Goal: Information Seeking & Learning: Find specific fact

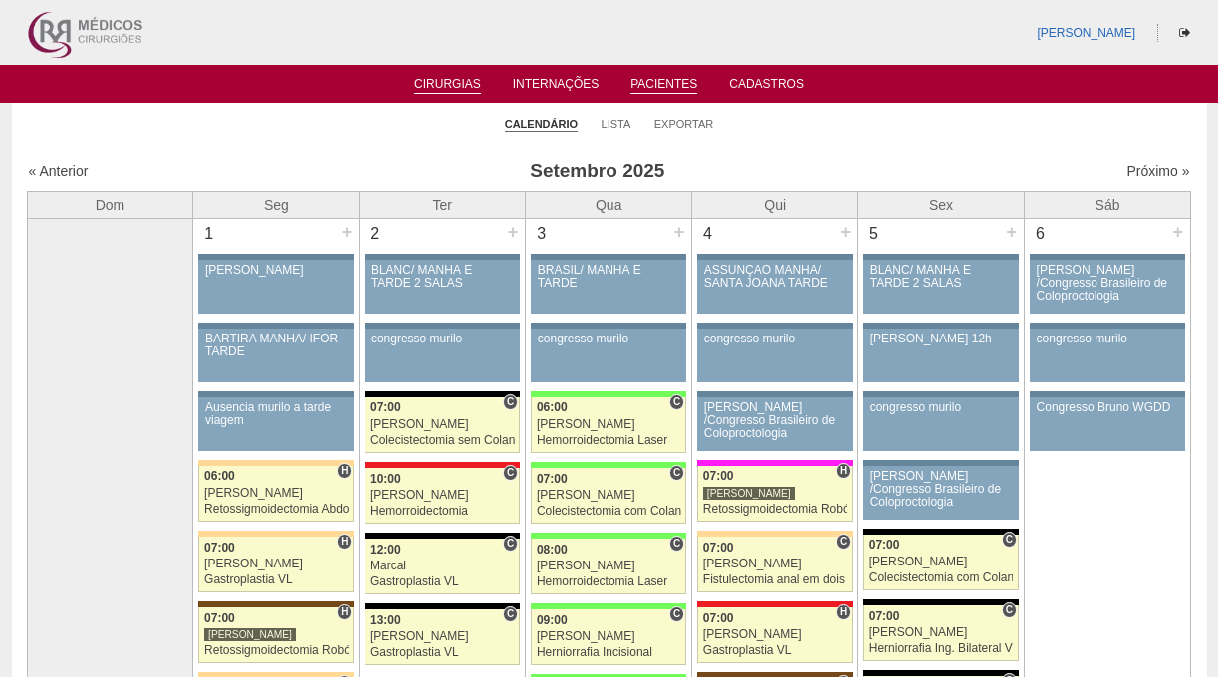
click at [682, 86] on link "Pacientes" at bounding box center [664, 85] width 67 height 17
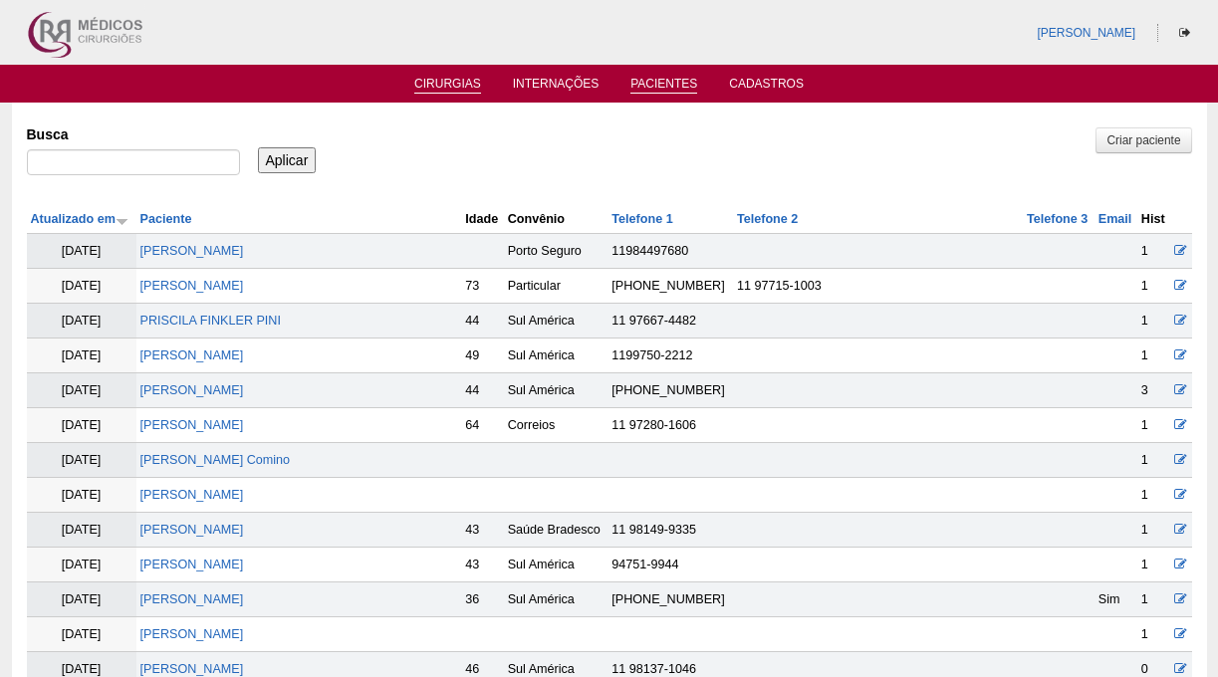
click at [442, 79] on link "Cirurgias" at bounding box center [447, 85] width 67 height 17
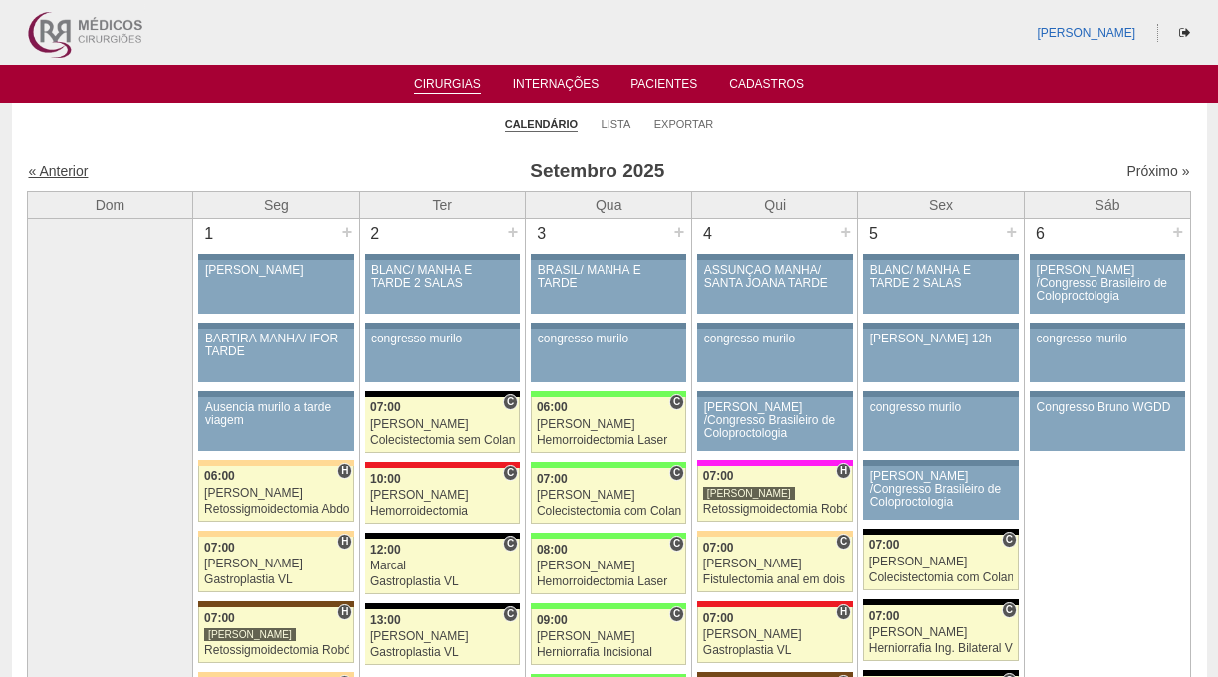
click at [68, 167] on link "« Anterior" at bounding box center [59, 171] width 60 height 16
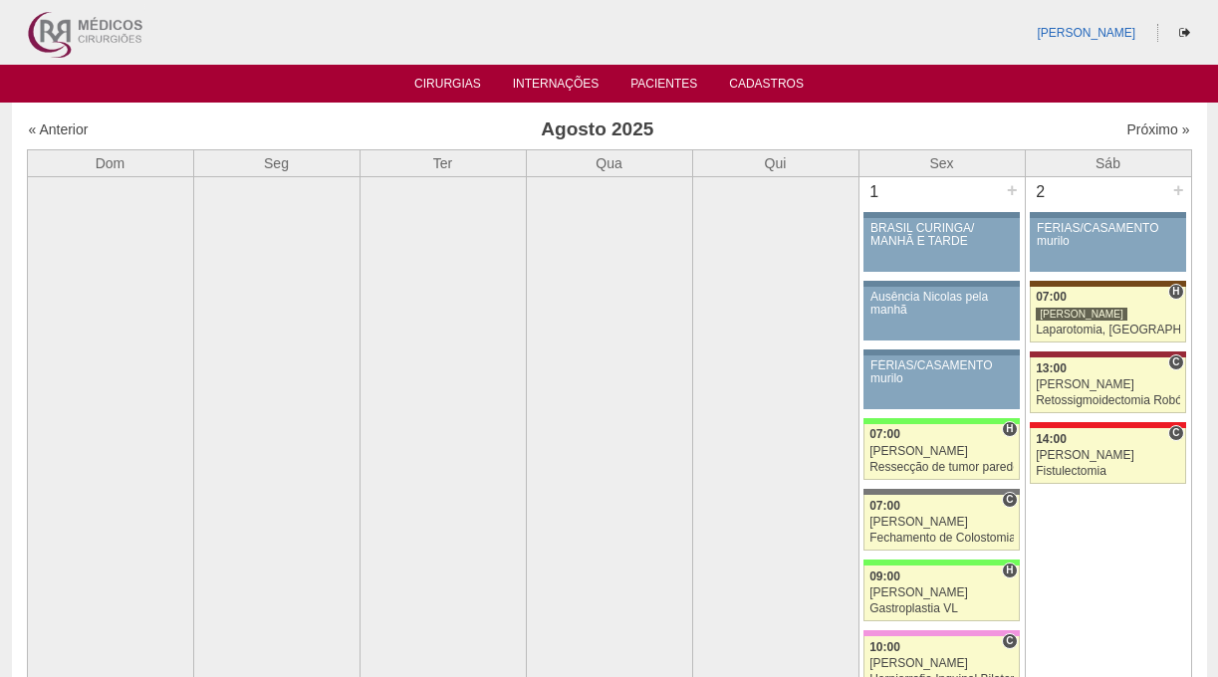
click at [68, 167] on th "Dom" at bounding box center [110, 162] width 166 height 27
click at [84, 124] on link "« Anterior" at bounding box center [59, 130] width 60 height 16
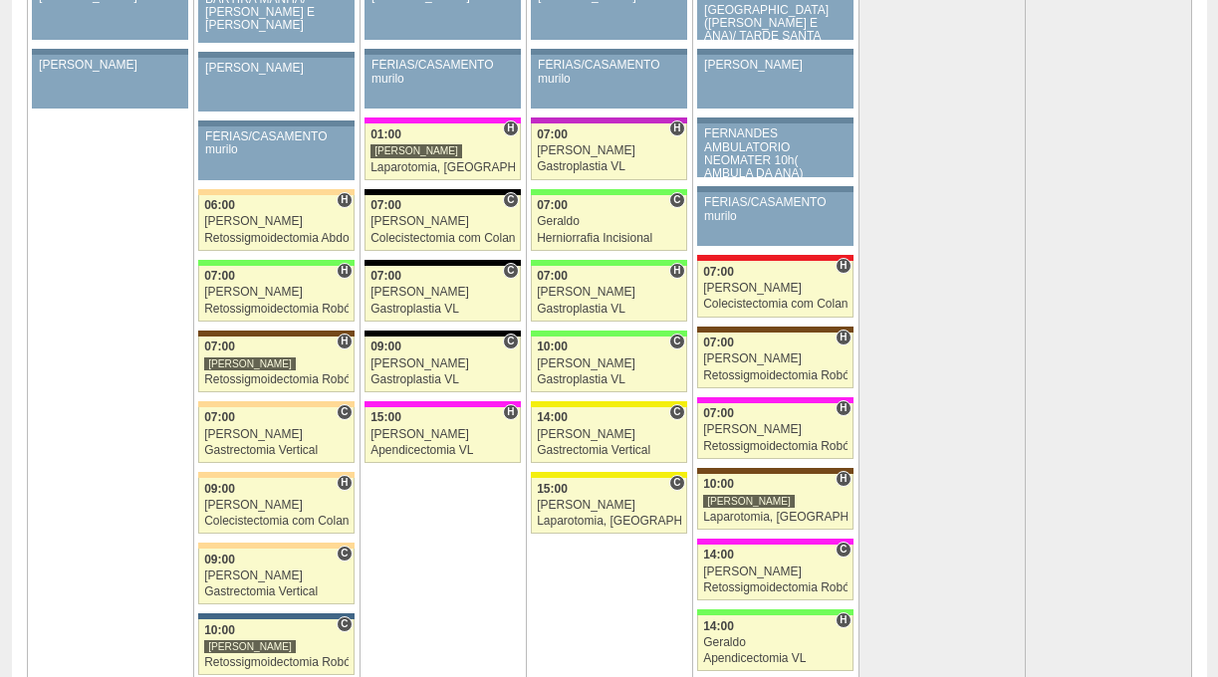
scroll to position [4871, 0]
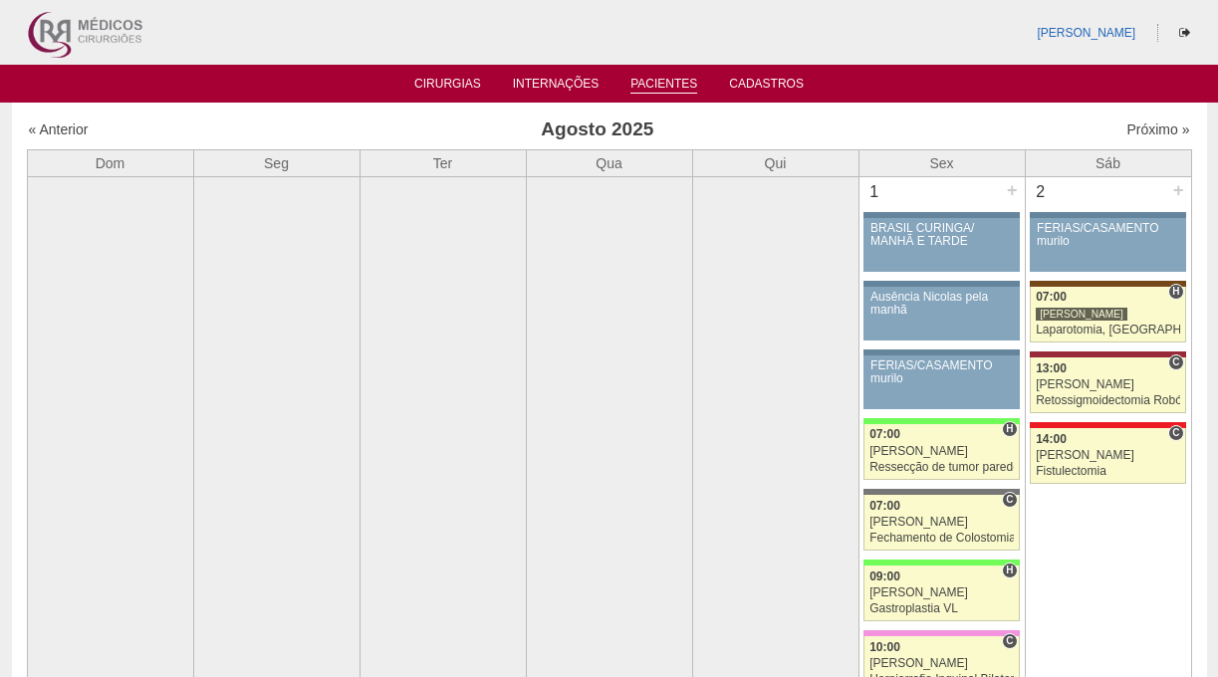
click at [655, 91] on link "Pacientes" at bounding box center [664, 85] width 67 height 17
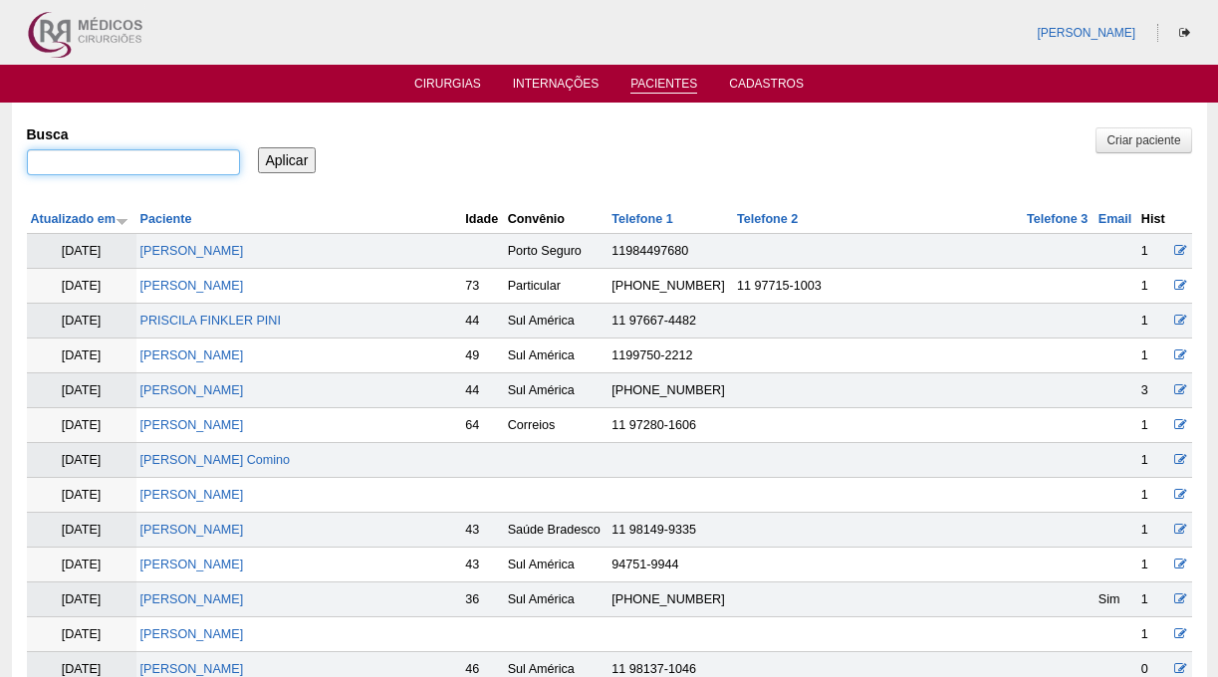
click at [207, 162] on input "Busca" at bounding box center [133, 162] width 213 height 26
type input "[PERSON_NAME]"
click at [258, 147] on input "Aplicar" at bounding box center [287, 160] width 59 height 26
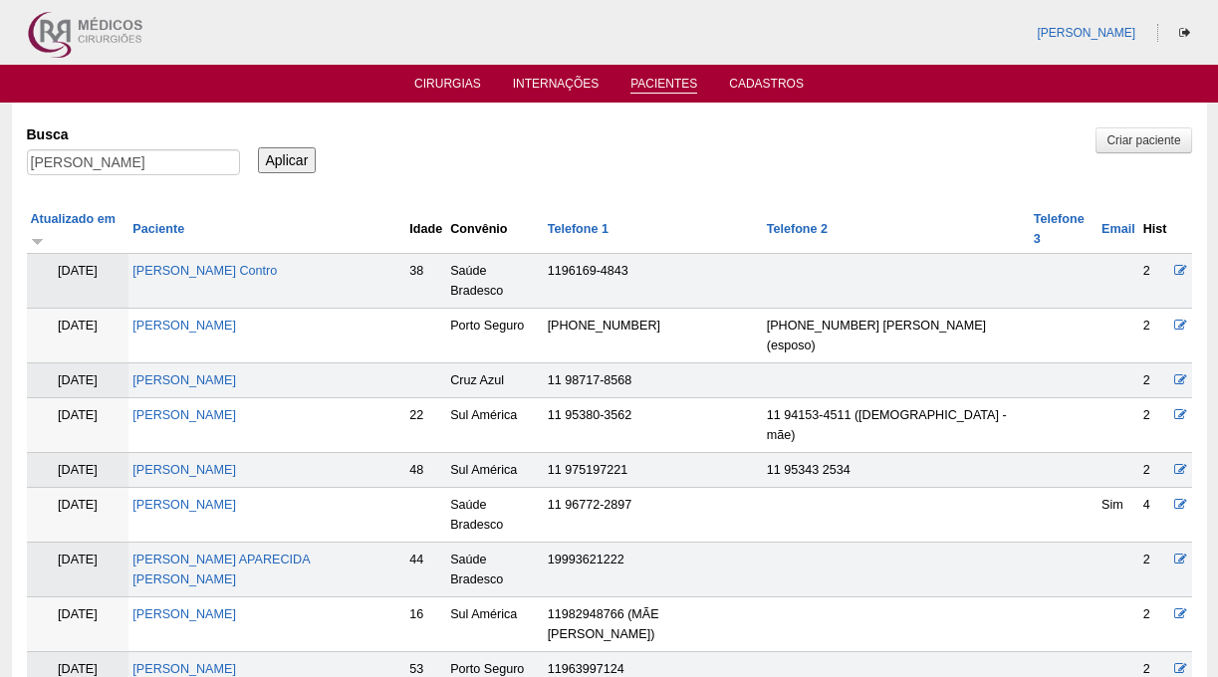
click at [179, 147] on div "Busca fabiana oliveira" at bounding box center [140, 152] width 227 height 68
click at [177, 158] on input "fabiana oliveira" at bounding box center [133, 162] width 213 height 26
type input "[PERSON_NAME]"
click at [258, 147] on input "Aplicar" at bounding box center [287, 160] width 59 height 26
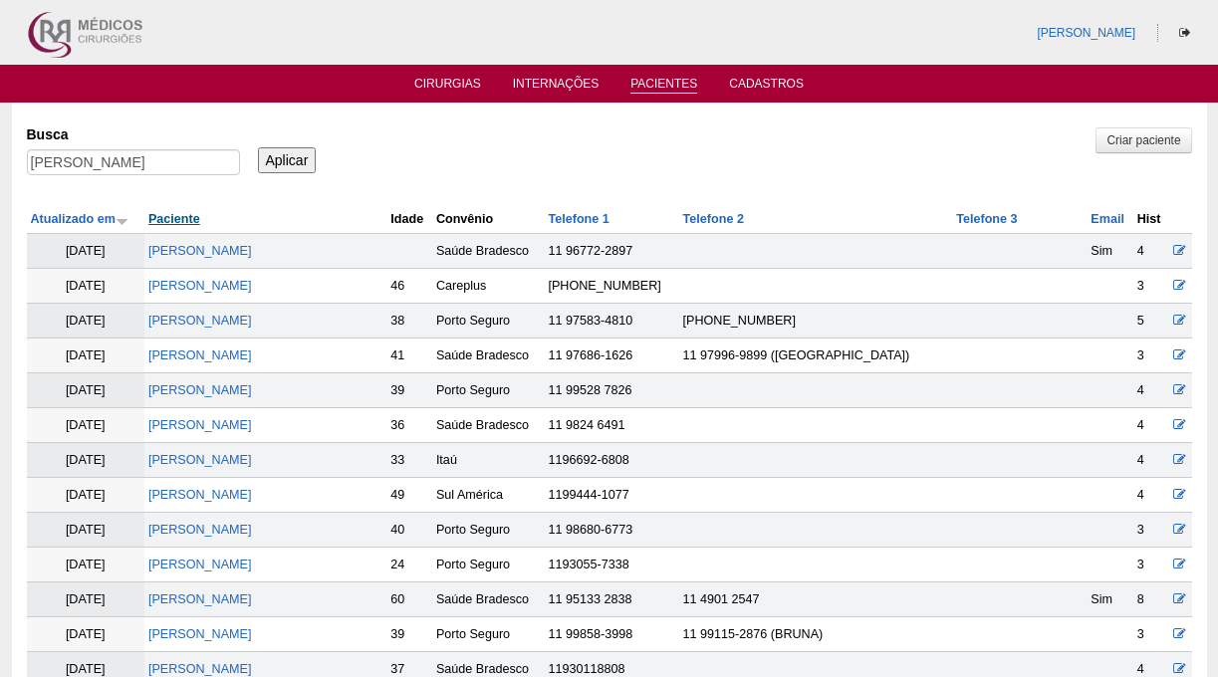
click at [151, 216] on link "Paciente" at bounding box center [174, 219] width 52 height 14
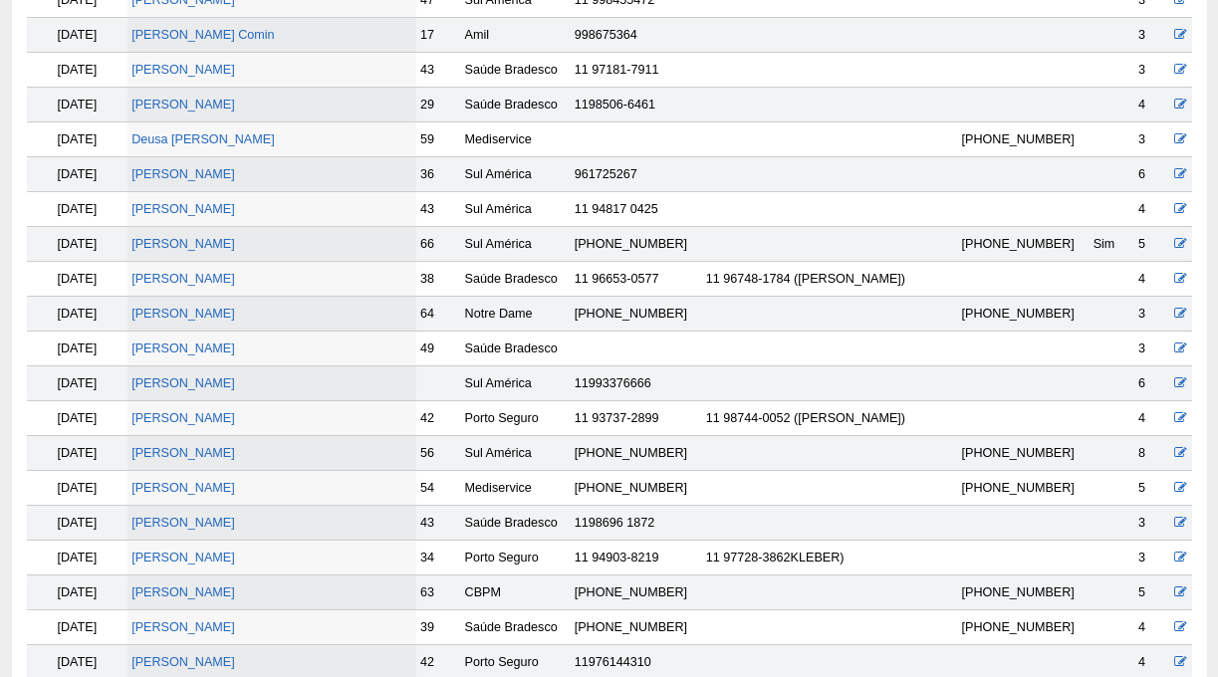
scroll to position [3295, 0]
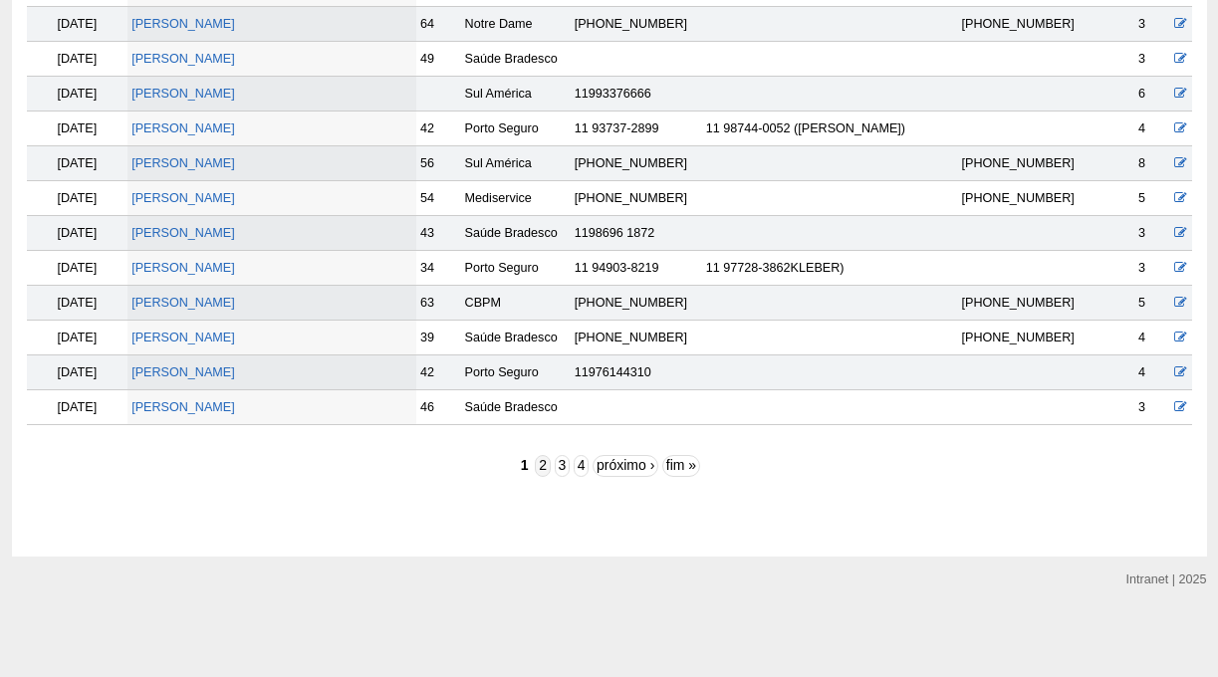
click at [544, 470] on link "2" at bounding box center [542, 466] width 15 height 22
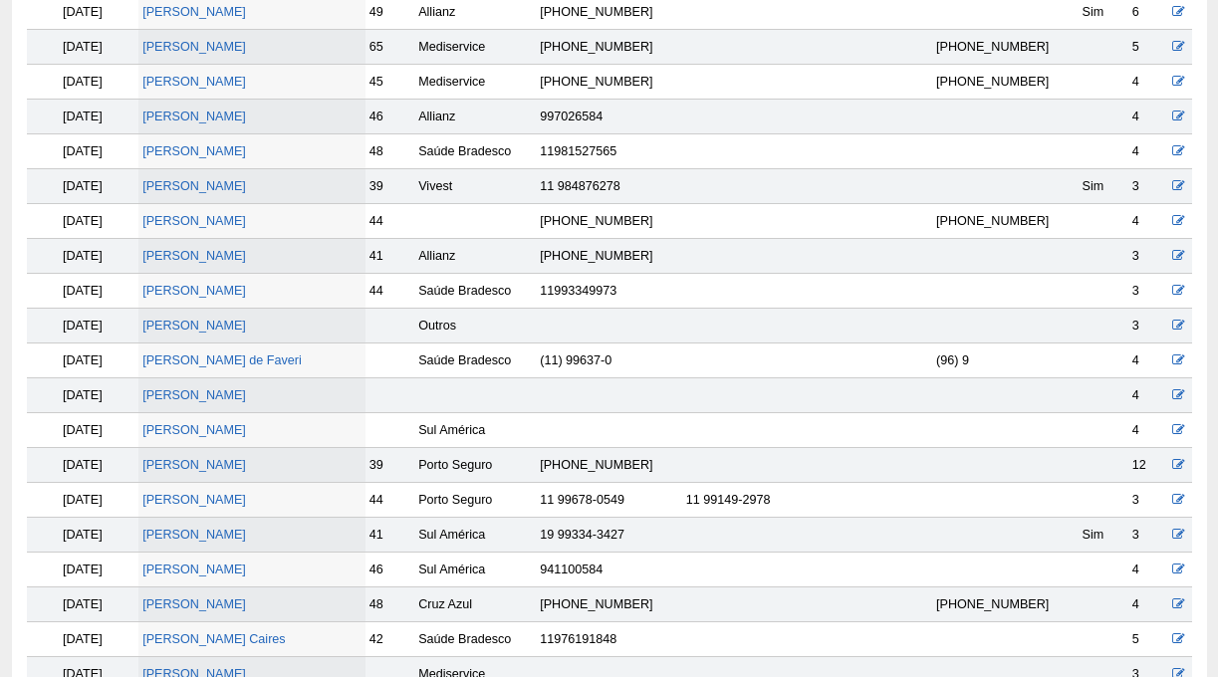
scroll to position [1470, 0]
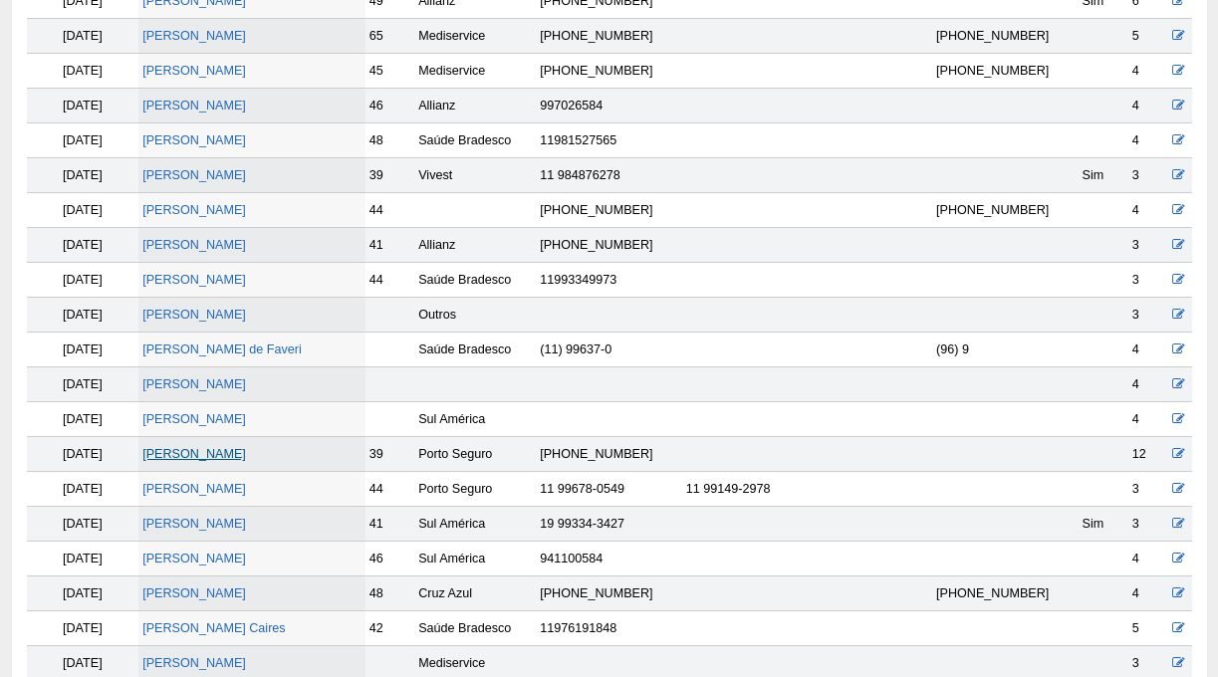
click at [246, 456] on link "[PERSON_NAME]" at bounding box center [194, 454] width 104 height 14
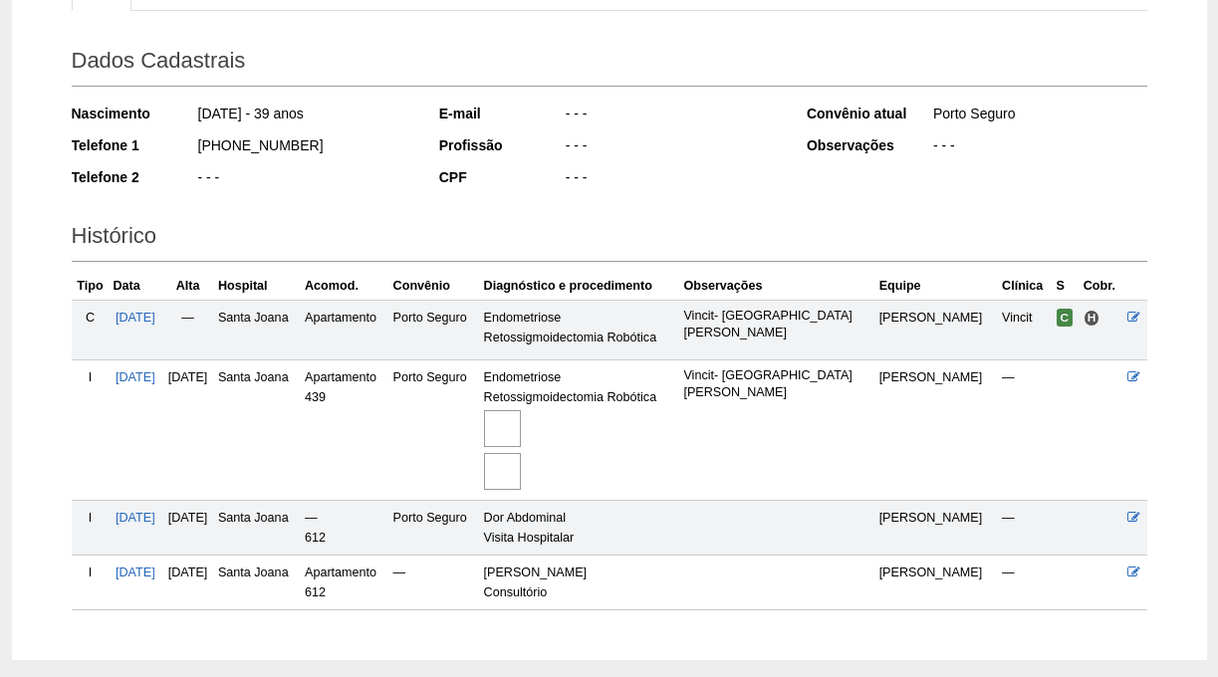
scroll to position [254, 0]
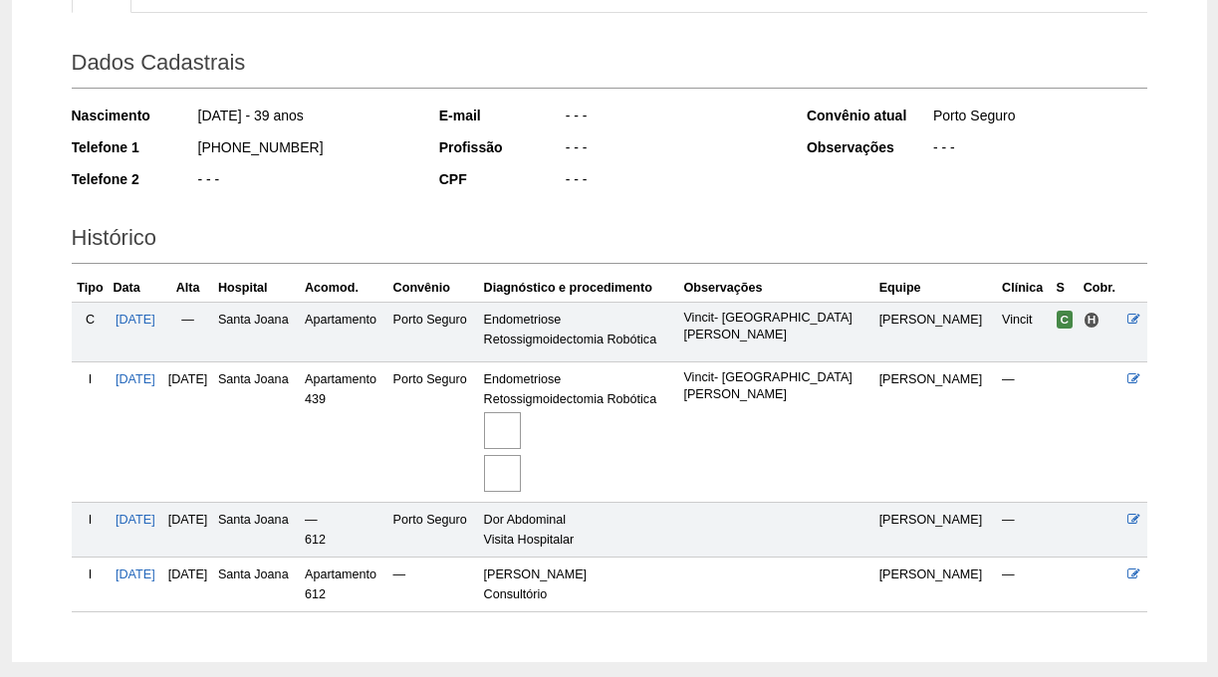
click at [521, 432] on img at bounding box center [502, 430] width 37 height 37
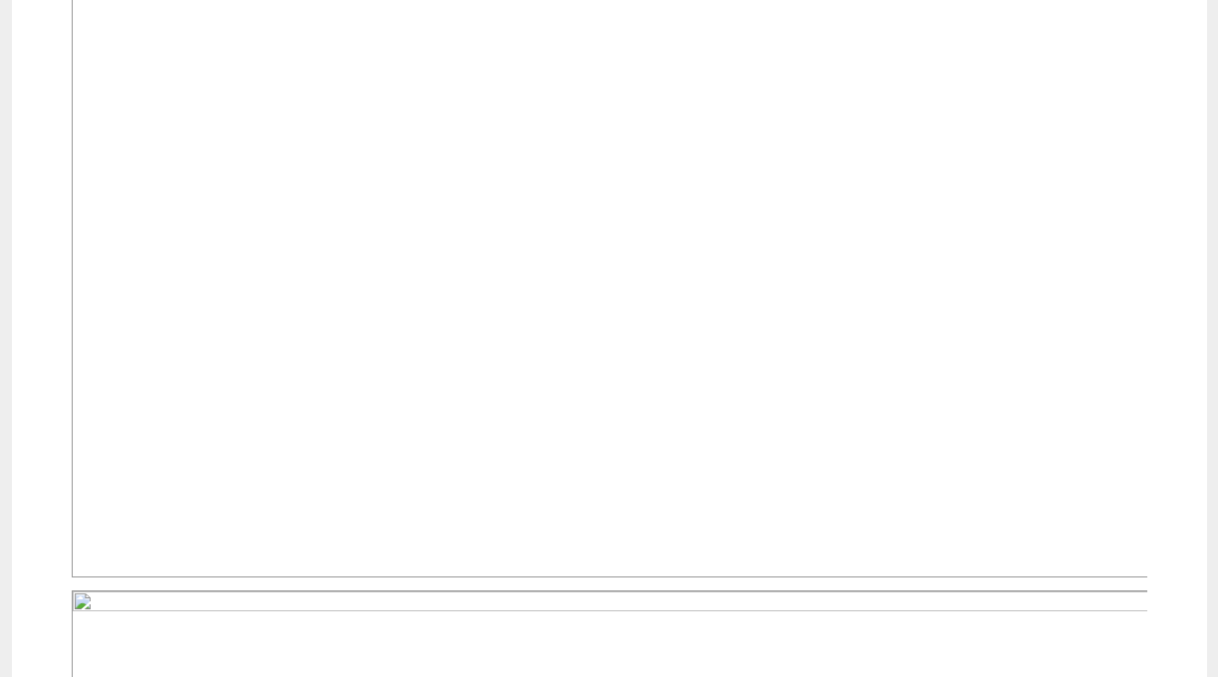
scroll to position [833, 0]
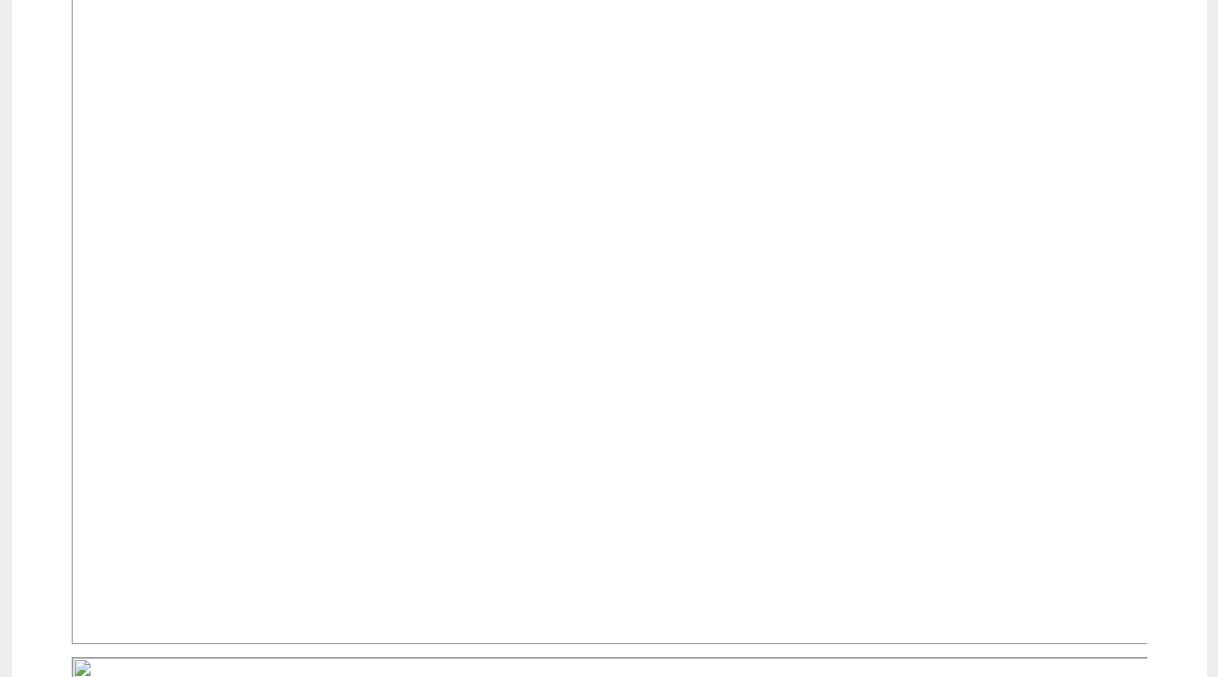
click at [58, 296] on div "Internação Internação de [PERSON_NAME] Ver Editar Internação: [DATE] [GEOGRAPHI…" at bounding box center [610, 422] width 1106 height 2305
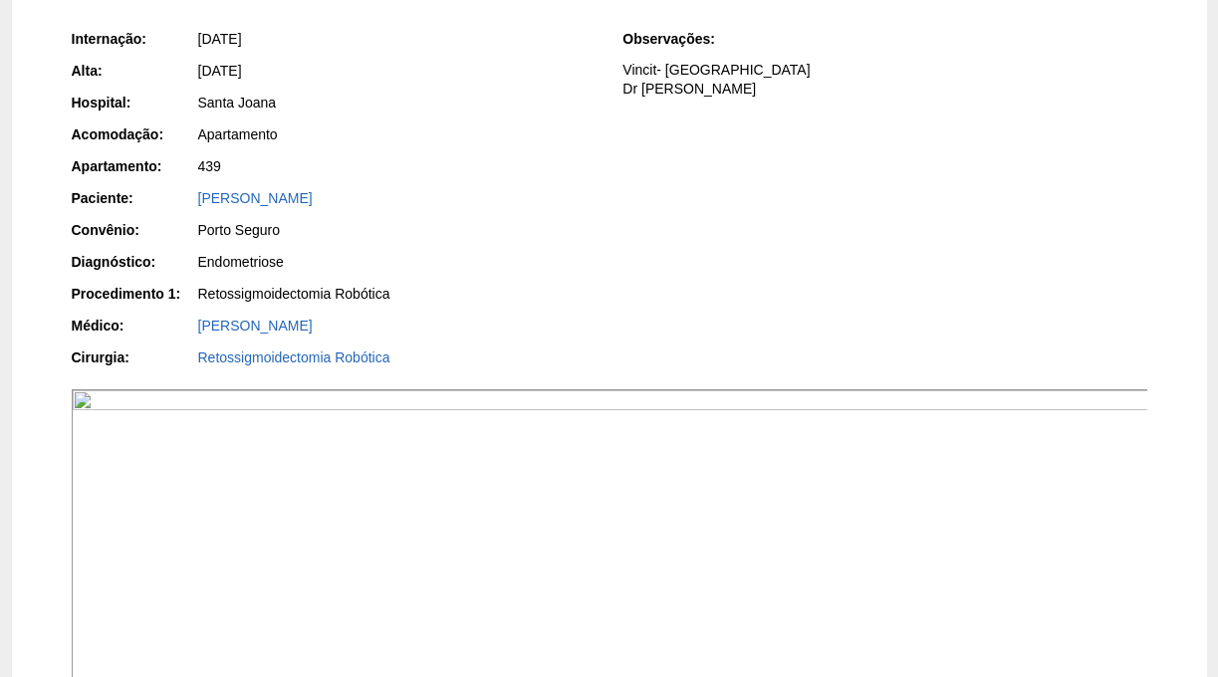
scroll to position [0, 0]
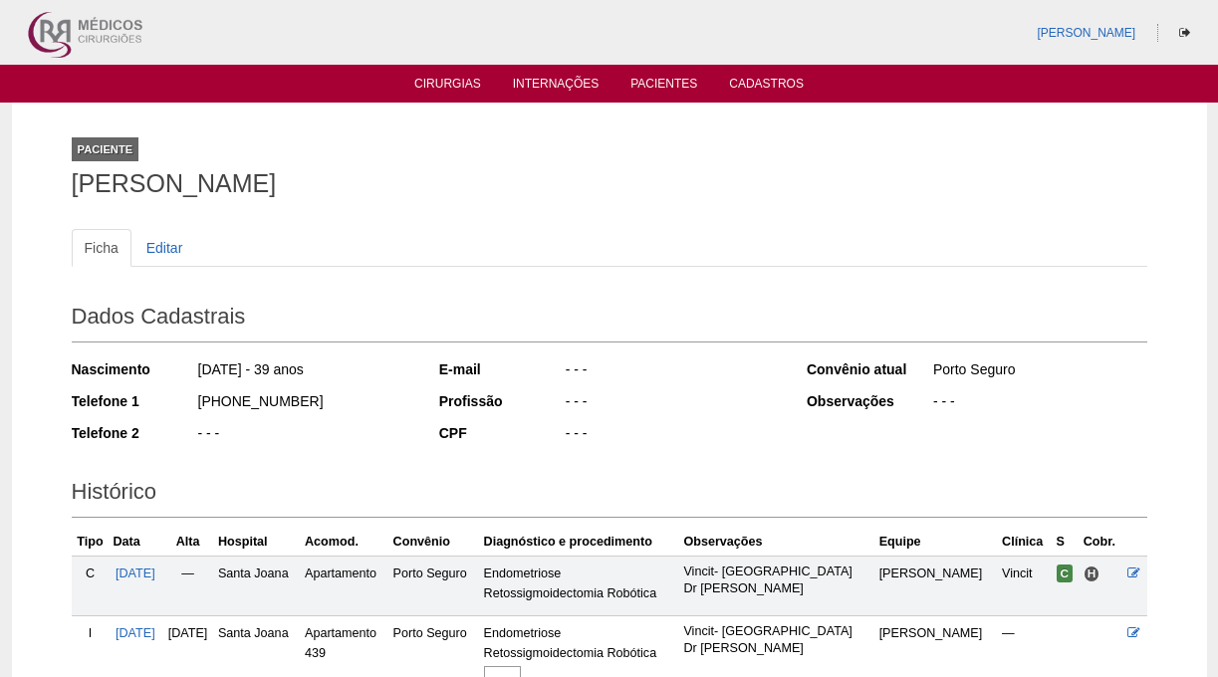
scroll to position [243, 0]
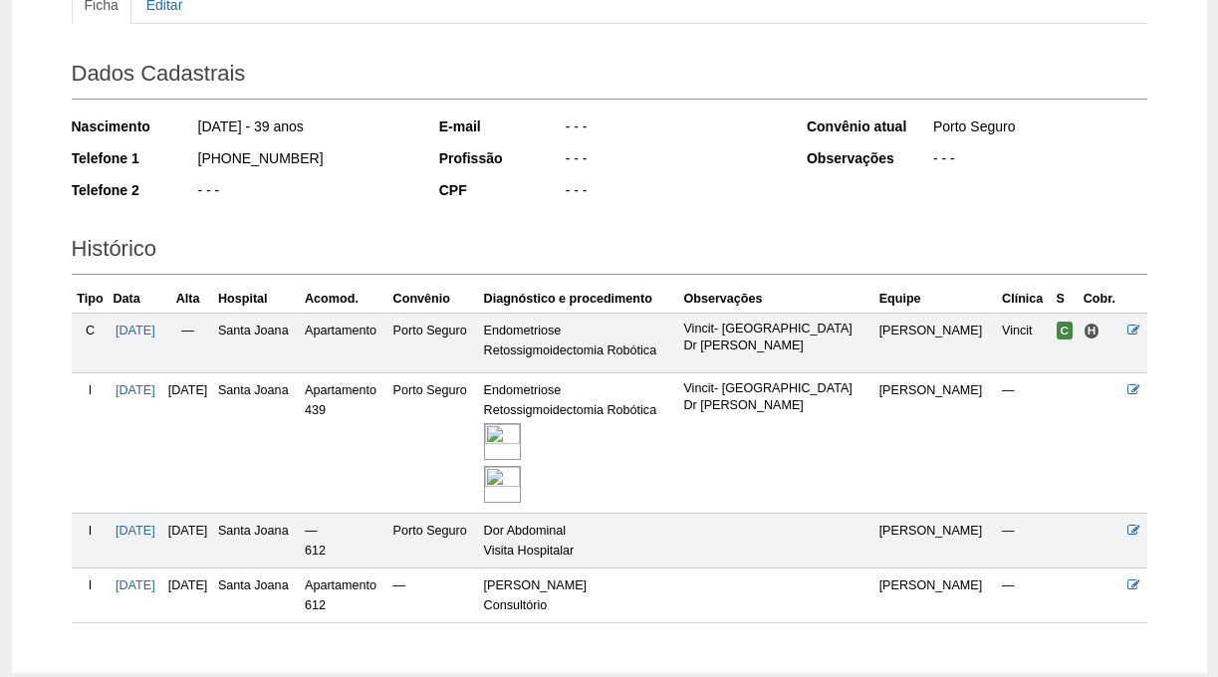
drag, startPoint x: 556, startPoint y: 586, endPoint x: 657, endPoint y: 592, distance: 101.8
click at [660, 591] on td "Abdome Agudo Consultório" at bounding box center [580, 596] width 200 height 55
click at [657, 592] on td "Abdome Agudo Consultório" at bounding box center [580, 596] width 200 height 55
